Goal: Information Seeking & Learning: Learn about a topic

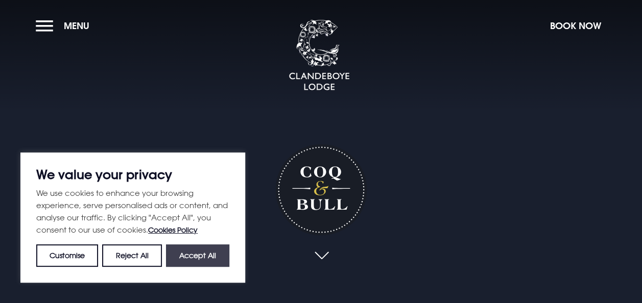
click at [201, 258] on button "Accept All" at bounding box center [197, 256] width 63 height 22
checkbox input "true"
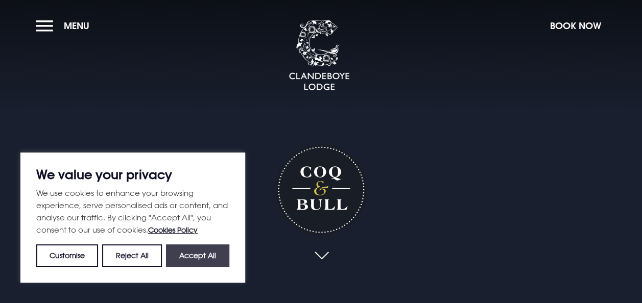
checkbox input "true"
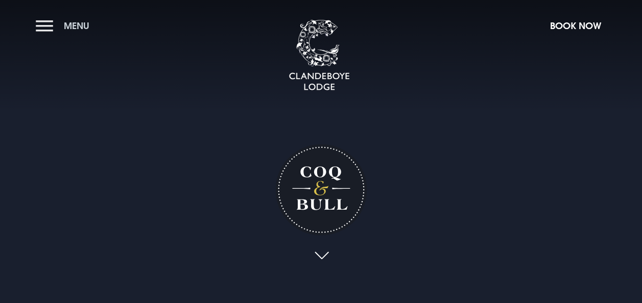
click at [84, 21] on span "Menu" at bounding box center [77, 26] width 26 height 12
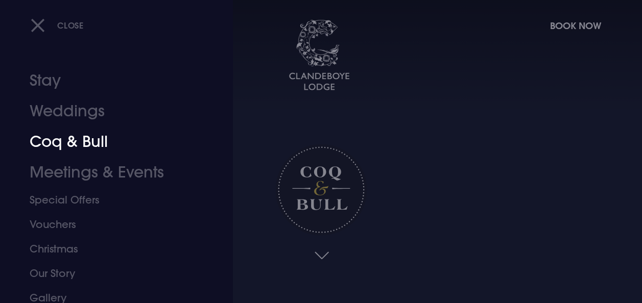
click at [66, 143] on link "Coq & Bull" at bounding box center [110, 142] width 160 height 31
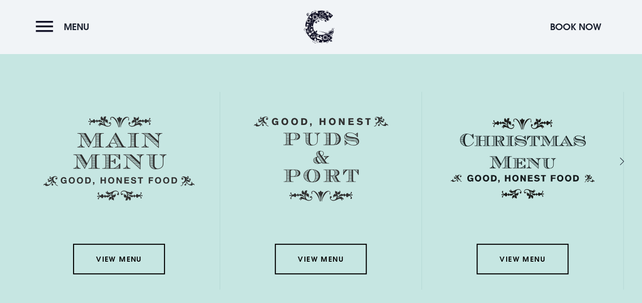
scroll to position [1387, 0]
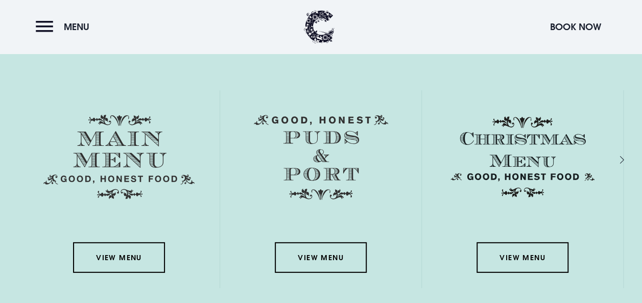
click at [123, 251] on link "View Menu" at bounding box center [119, 258] width 92 height 31
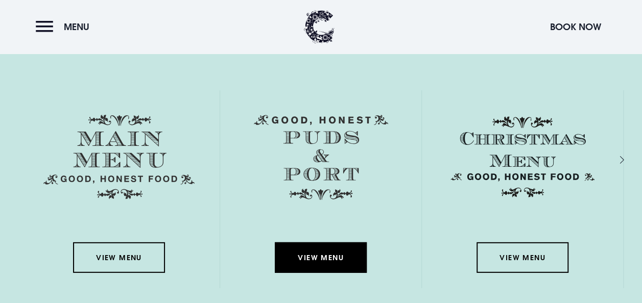
click at [326, 258] on link "View Menu" at bounding box center [321, 258] width 92 height 31
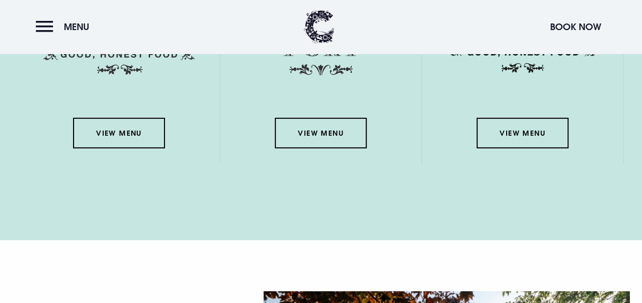
scroll to position [1530, 0]
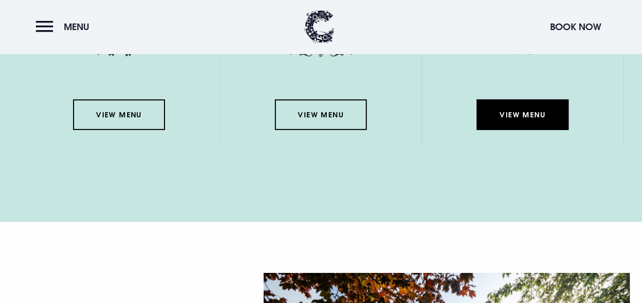
click at [532, 119] on link "View Menu" at bounding box center [523, 115] width 92 height 31
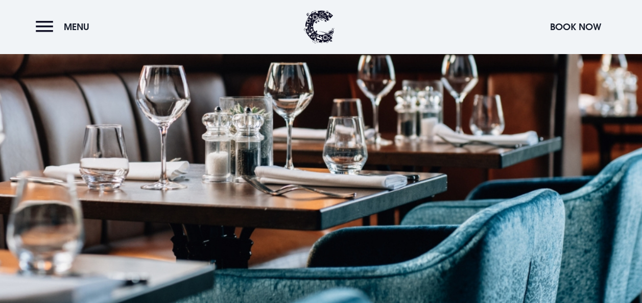
scroll to position [0, 0]
